Goal: Task Accomplishment & Management: Use online tool/utility

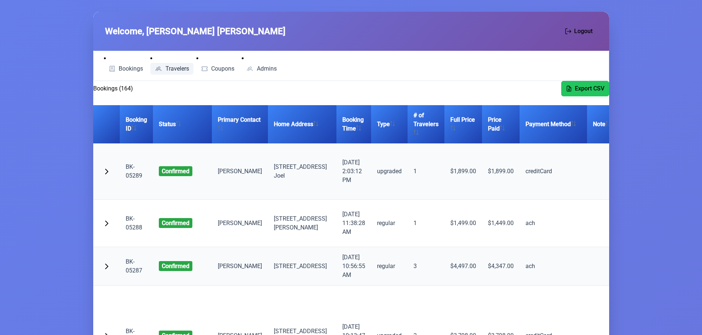
click at [172, 73] on link "Travelers" at bounding box center [171, 69] width 43 height 12
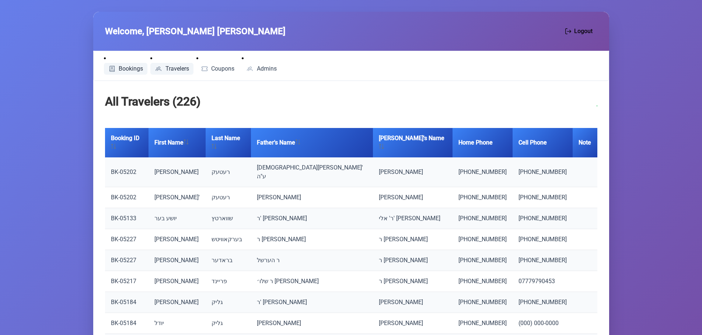
click at [122, 66] on span "Bookings" at bounding box center [131, 69] width 24 height 6
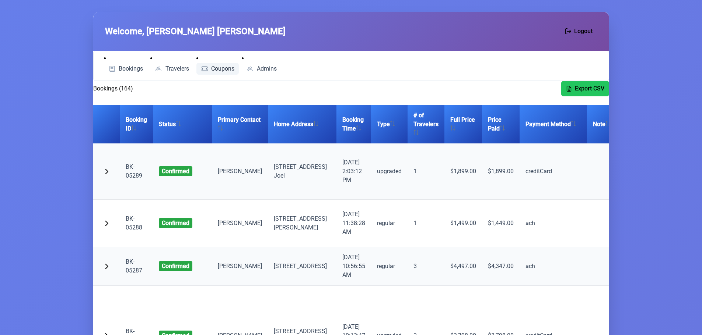
click at [222, 68] on span "Coupons" at bounding box center [222, 69] width 23 height 6
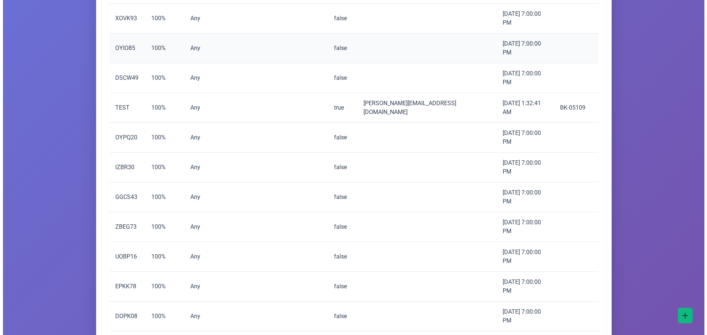
scroll to position [596, 0]
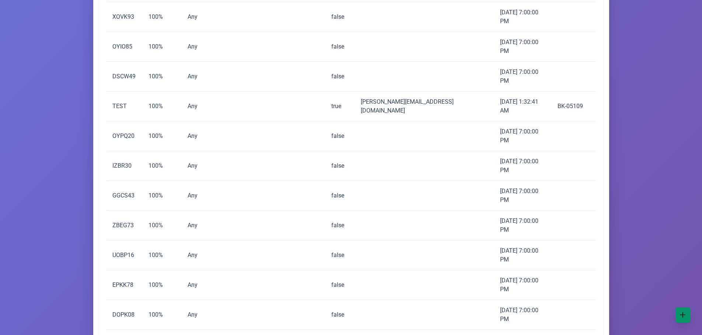
click at [681, 313] on span "button" at bounding box center [682, 315] width 6 height 6
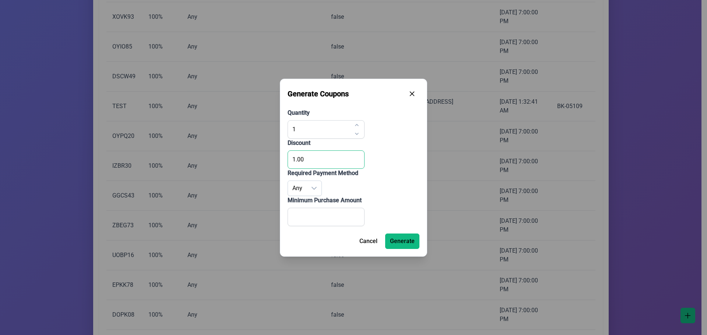
click at [313, 157] on input "1.00" at bounding box center [326, 160] width 77 height 18
click at [314, 189] on icon "dropdown trigger" at bounding box center [314, 188] width 5 height 3
click at [312, 189] on icon "dropdown trigger" at bounding box center [314, 189] width 6 height 6
click at [321, 191] on p-select "Any" at bounding box center [305, 188] width 34 height 15
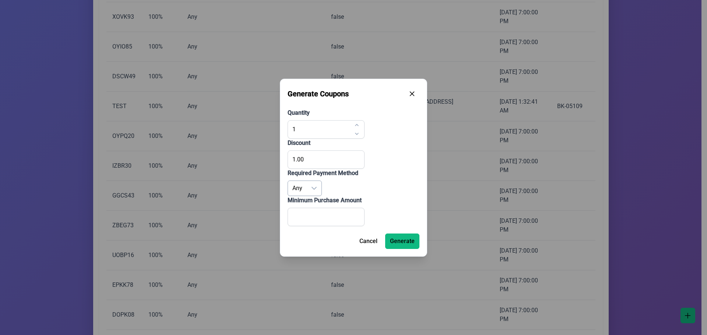
click at [311, 188] on icon "dropdown trigger" at bounding box center [314, 189] width 6 height 6
click at [310, 157] on input "1.00" at bounding box center [326, 160] width 77 height 18
click at [414, 94] on icon "button" at bounding box center [412, 93] width 6 height 6
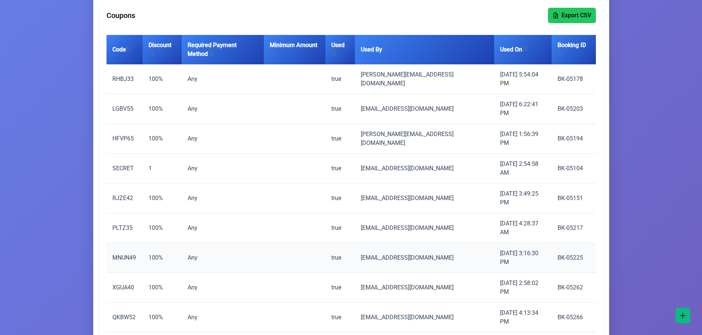
scroll to position [44, 0]
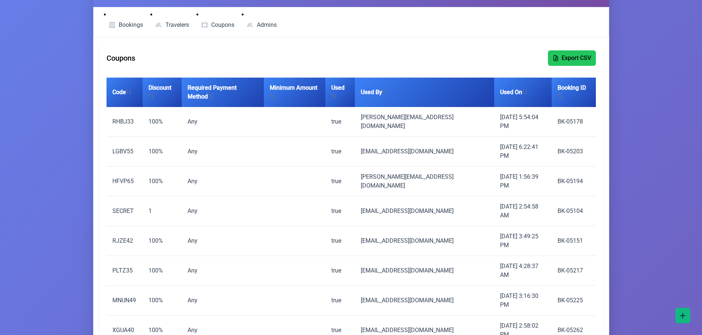
click at [131, 23] on span "Bookings" at bounding box center [131, 25] width 24 height 6
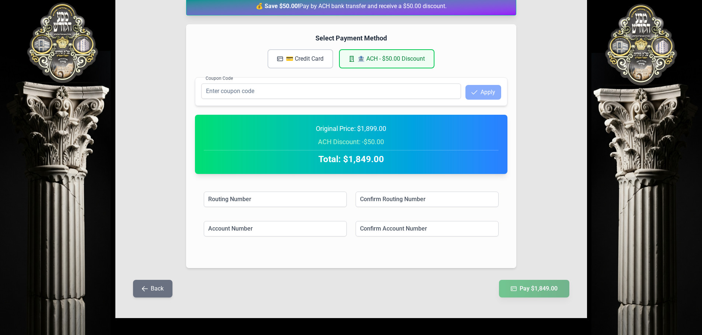
scroll to position [123, 0]
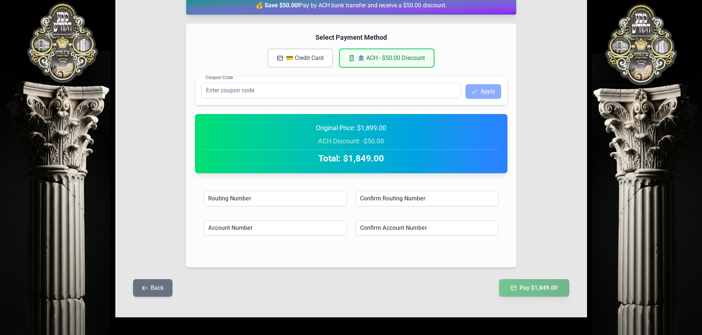
click at [161, 281] on button "Back" at bounding box center [152, 288] width 39 height 18
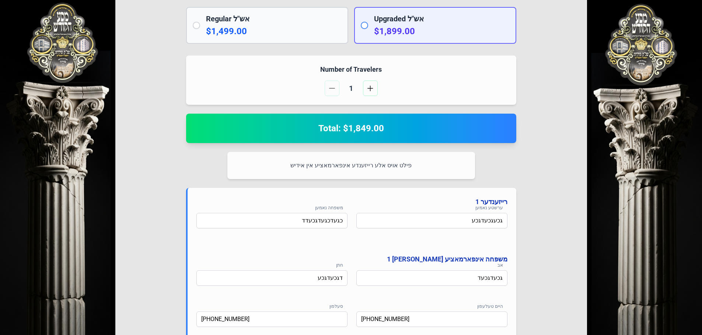
scroll to position [295, 0]
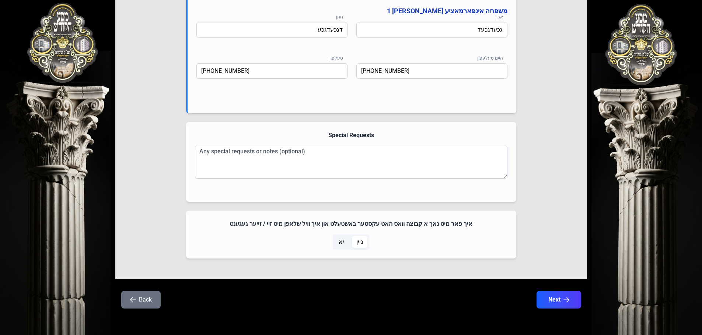
click at [149, 304] on button "Back" at bounding box center [140, 300] width 39 height 18
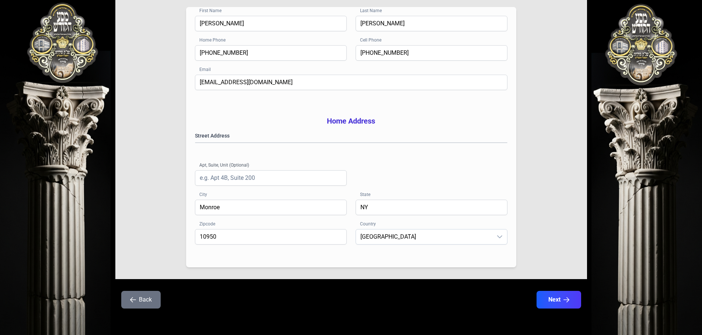
scroll to position [120, 0]
click at [144, 301] on button "Back" at bounding box center [140, 300] width 39 height 18
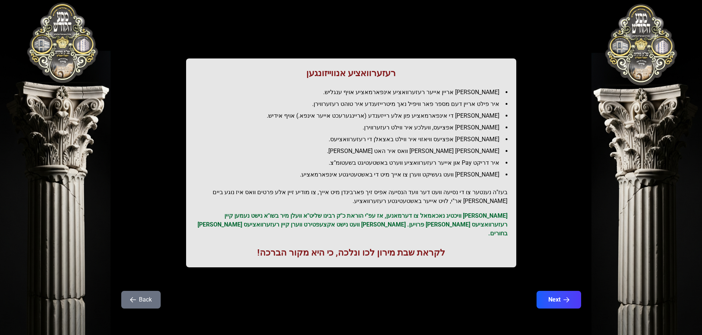
scroll to position [0, 0]
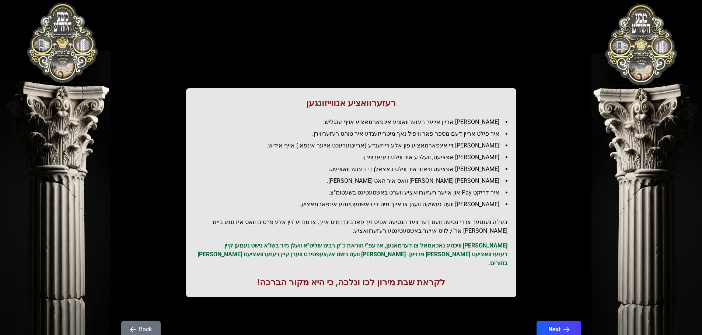
click at [144, 323] on button "Back" at bounding box center [140, 330] width 39 height 18
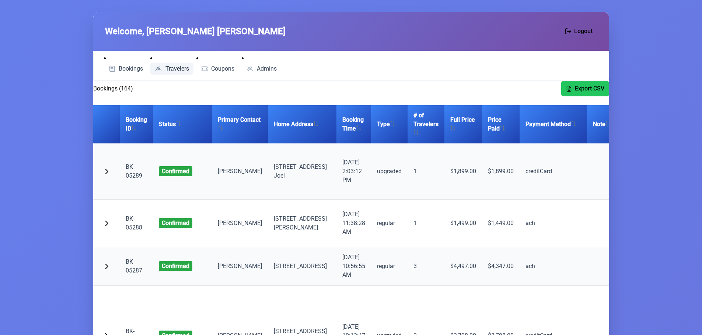
click at [175, 67] on span "Travelers" at bounding box center [177, 69] width 24 height 6
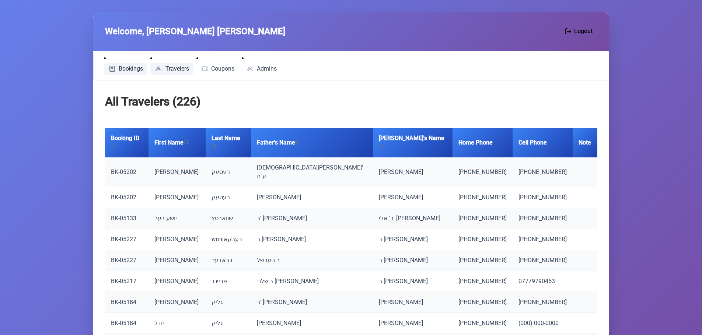
click at [120, 67] on span "Bookings" at bounding box center [131, 69] width 24 height 6
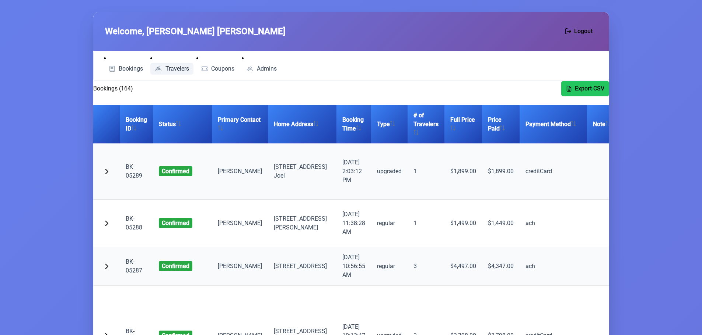
click at [180, 68] on span "Travelers" at bounding box center [177, 69] width 24 height 6
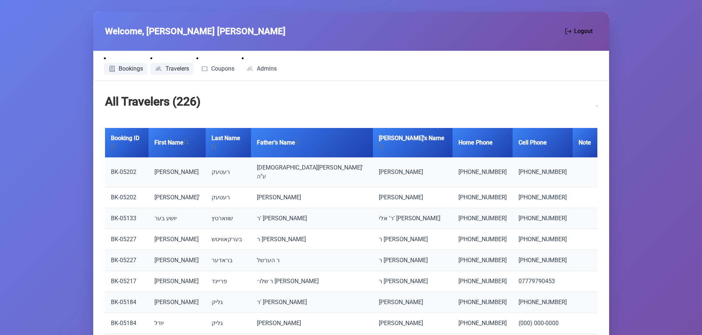
click at [125, 67] on span "Bookings" at bounding box center [131, 69] width 24 height 6
